Goal: Task Accomplishment & Management: Use online tool/utility

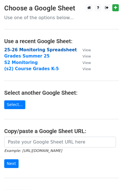
click at [22, 51] on strong "25-26 Monitoring Spreadsheet" at bounding box center [40, 49] width 73 height 5
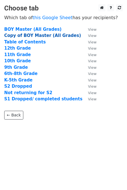
click at [27, 36] on strong "Copy of BOY Master (All Grades)" at bounding box center [42, 35] width 77 height 5
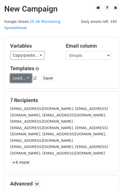
click at [27, 74] on link "Load..." at bounding box center [21, 78] width 22 height 9
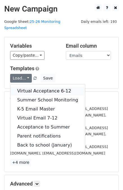
click at [26, 87] on link "Virtual Acceptance 6-12" at bounding box center [47, 90] width 75 height 9
